Goal: Task Accomplishment & Management: Use online tool/utility

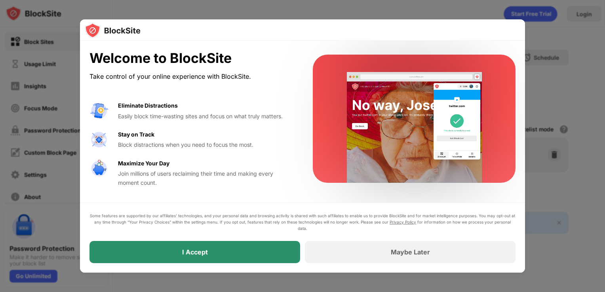
click at [228, 251] on div "I Accept" at bounding box center [195, 252] width 211 height 22
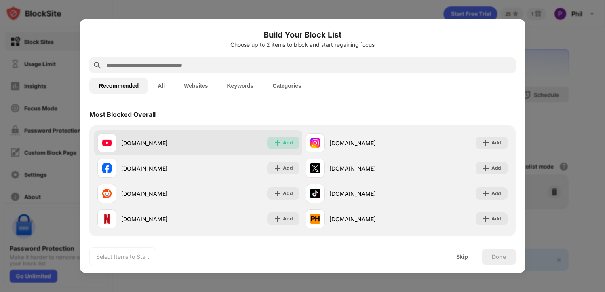
click at [276, 142] on img at bounding box center [278, 143] width 8 height 8
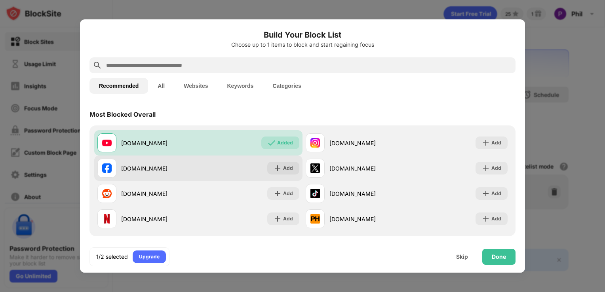
scroll to position [79, 0]
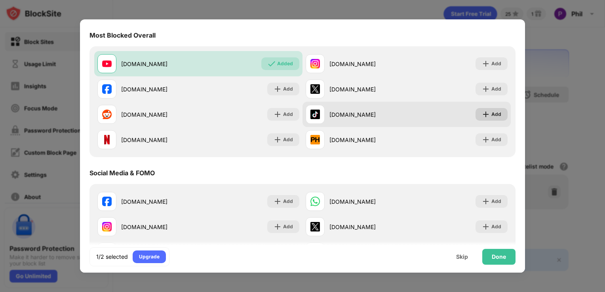
click at [482, 118] on img at bounding box center [486, 115] width 8 height 8
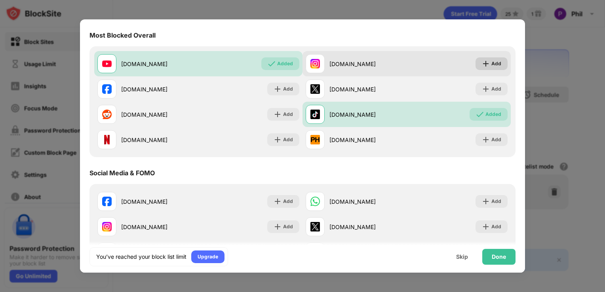
click at [482, 62] on img at bounding box center [486, 64] width 8 height 8
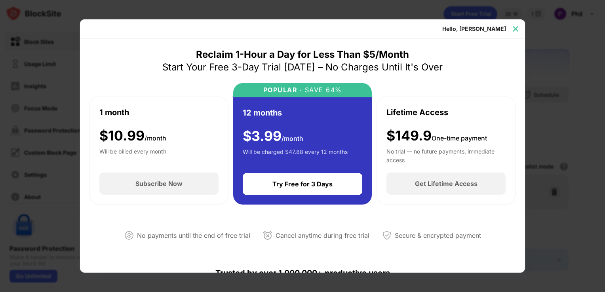
click at [512, 29] on img at bounding box center [516, 29] width 8 height 8
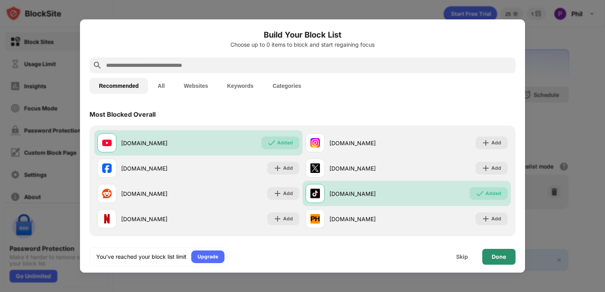
click at [496, 258] on div "Done" at bounding box center [499, 257] width 14 height 6
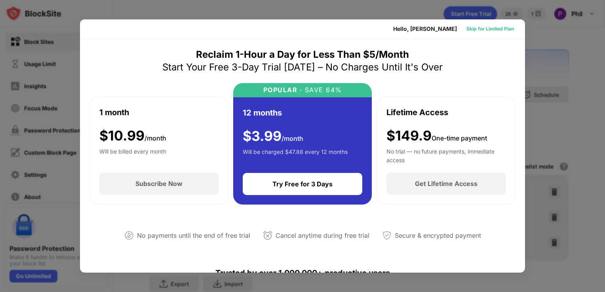
click at [480, 32] on div "Skip for Limited Plan" at bounding box center [491, 29] width 48 height 8
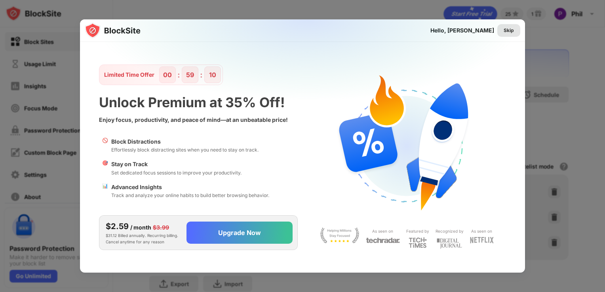
click at [511, 29] on div "Skip" at bounding box center [509, 31] width 10 height 8
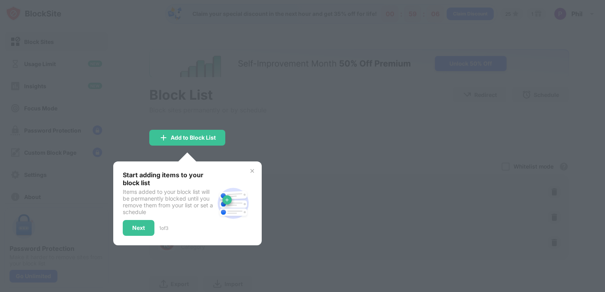
click at [251, 171] on img at bounding box center [252, 171] width 6 height 6
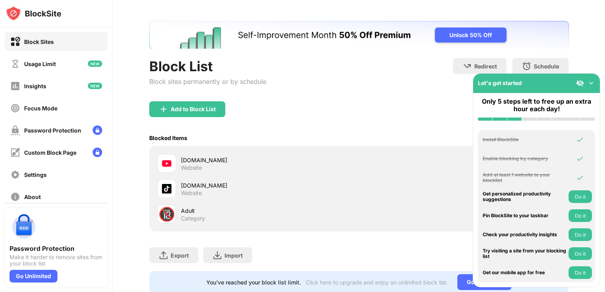
scroll to position [57, 0]
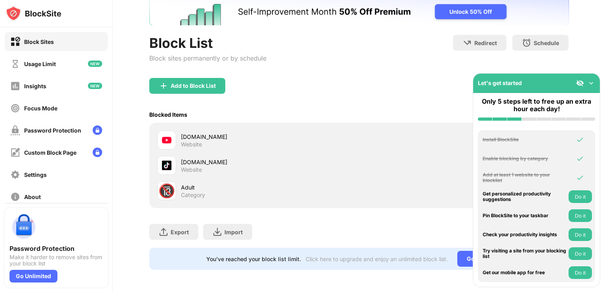
click at [593, 82] on img at bounding box center [592, 83] width 8 height 8
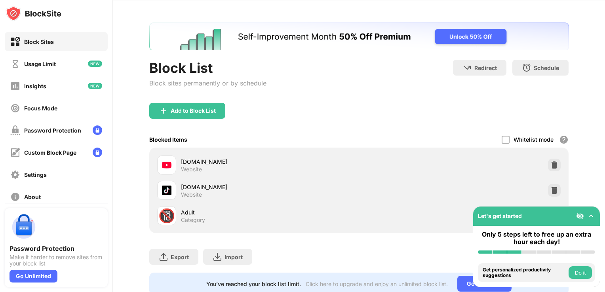
scroll to position [0, 0]
